Goal: Check status: Check status

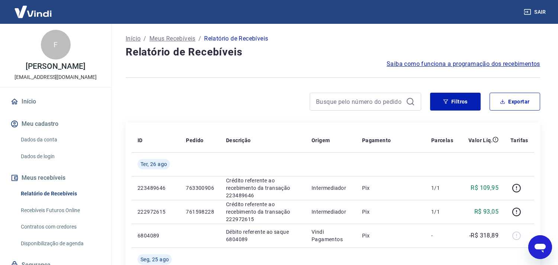
click at [28, 109] on link "Início" at bounding box center [55, 101] width 93 height 16
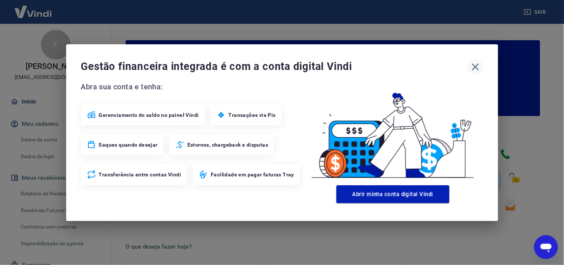
click at [474, 64] on icon "button" at bounding box center [475, 67] width 12 height 12
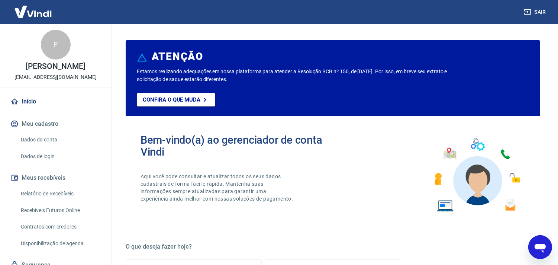
click at [41, 217] on link "Recebíveis Futuros Online" at bounding box center [60, 210] width 84 height 15
click at [35, 199] on link "Relatório de Recebíveis" at bounding box center [60, 193] width 84 height 15
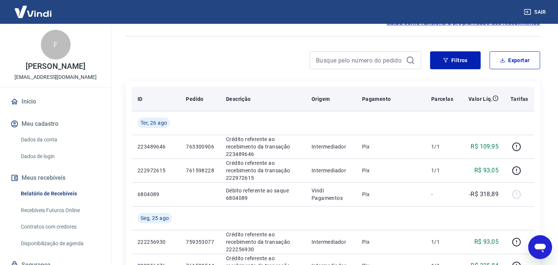
scroll to position [83, 0]
